Goal: Transaction & Acquisition: Subscribe to service/newsletter

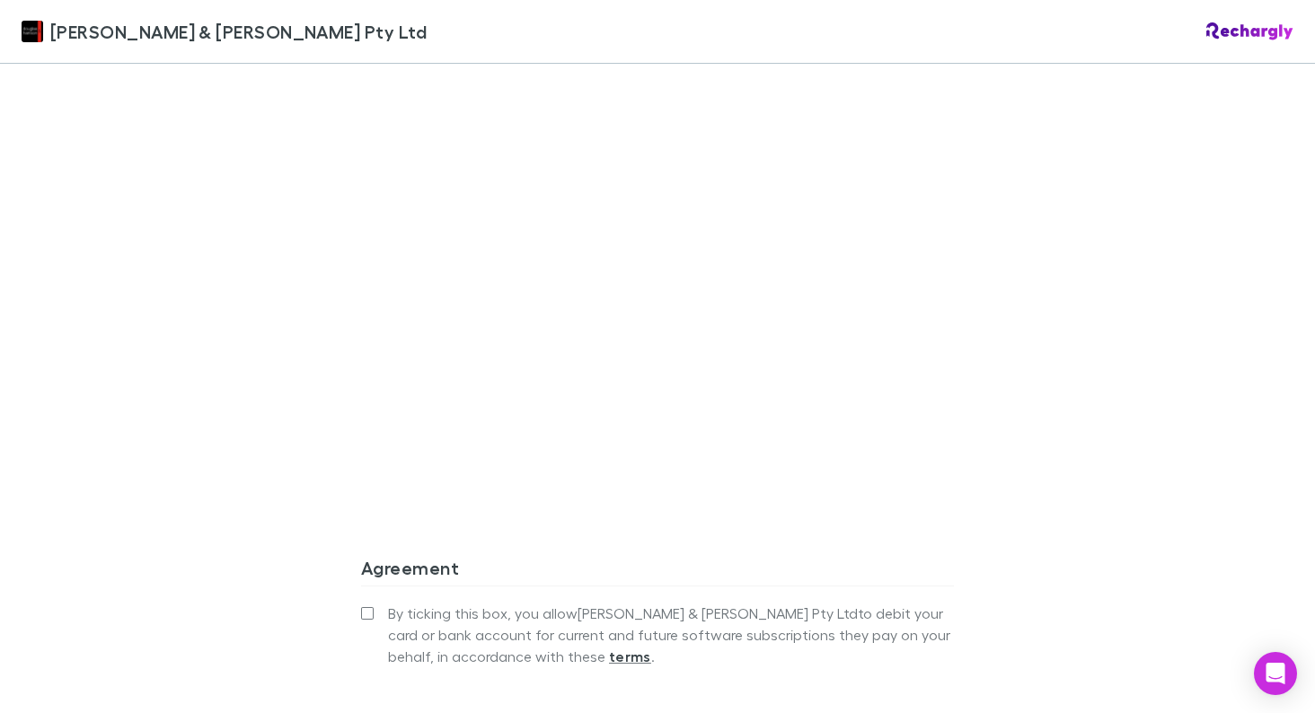
scroll to position [1450, 0]
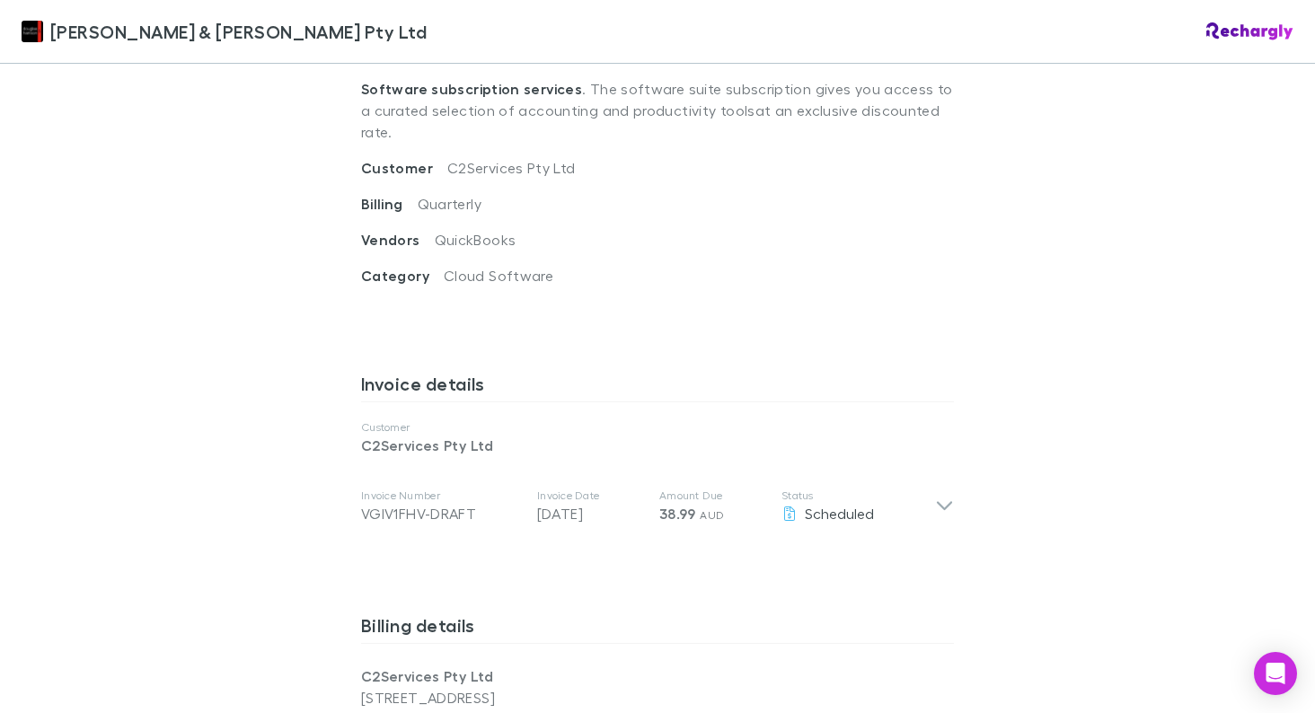
scroll to position [729, 0]
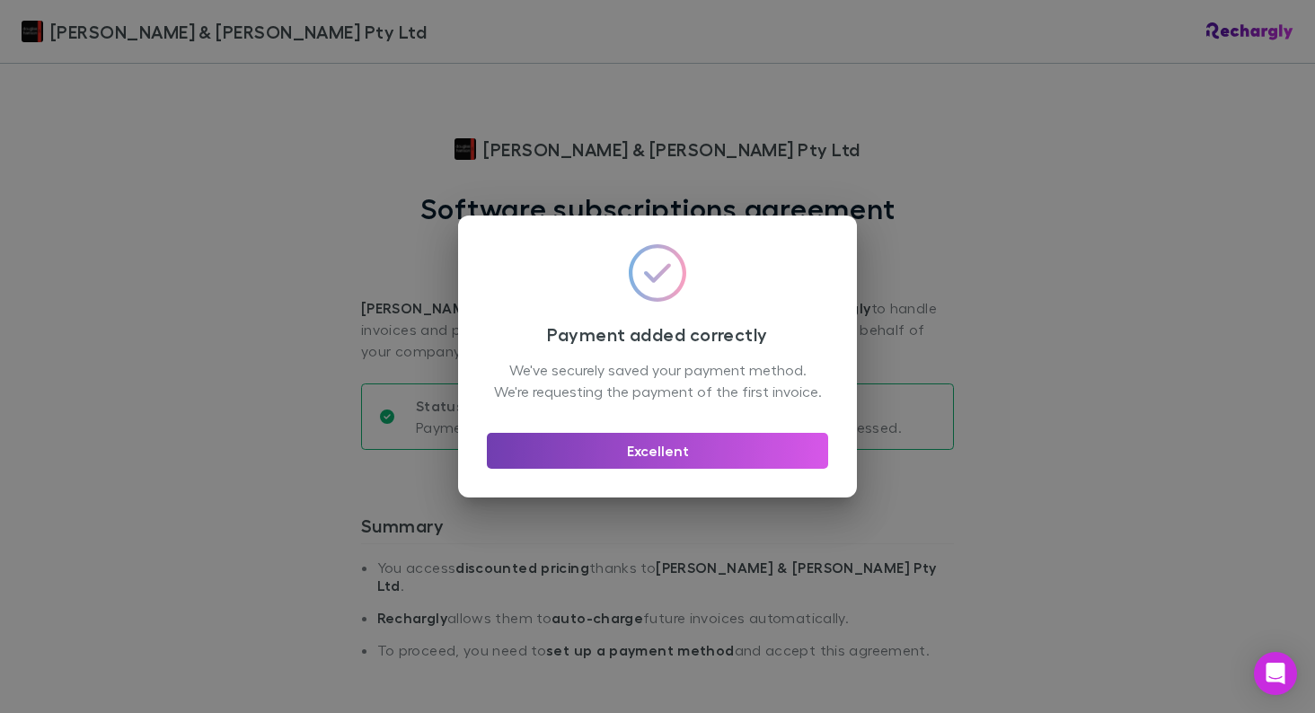
click at [653, 464] on button "Excellent" at bounding box center [657, 451] width 341 height 36
